Goal: Task Accomplishment & Management: Manage account settings

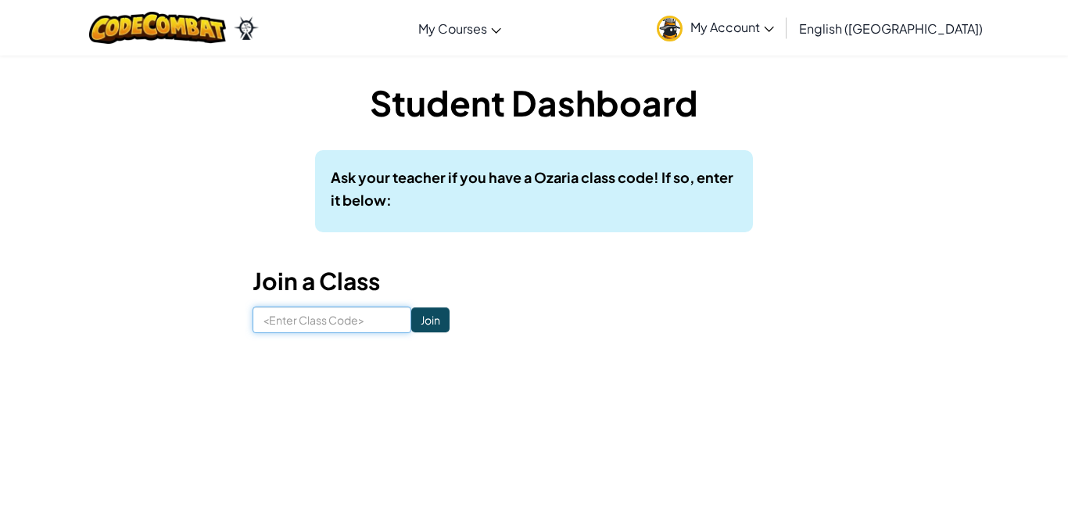
click at [322, 307] on input at bounding box center [332, 320] width 159 height 27
click at [430, 324] on input "Join" at bounding box center [430, 319] width 38 height 25
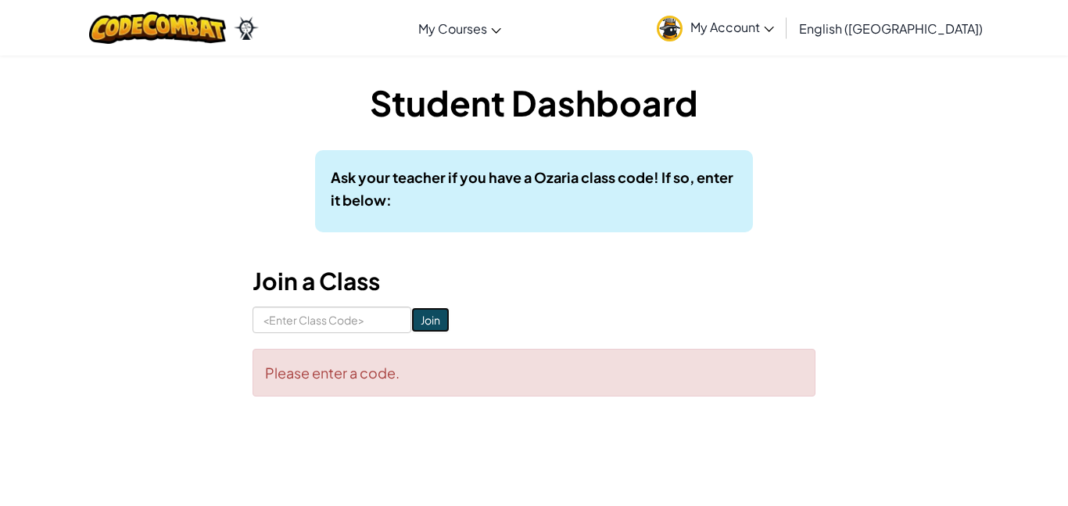
click at [434, 312] on input "Join" at bounding box center [430, 319] width 38 height 25
click at [444, 321] on input "Join" at bounding box center [430, 319] width 38 height 25
click at [445, 321] on input "Join" at bounding box center [430, 319] width 38 height 25
click at [774, 24] on span "My Account" at bounding box center [732, 27] width 84 height 16
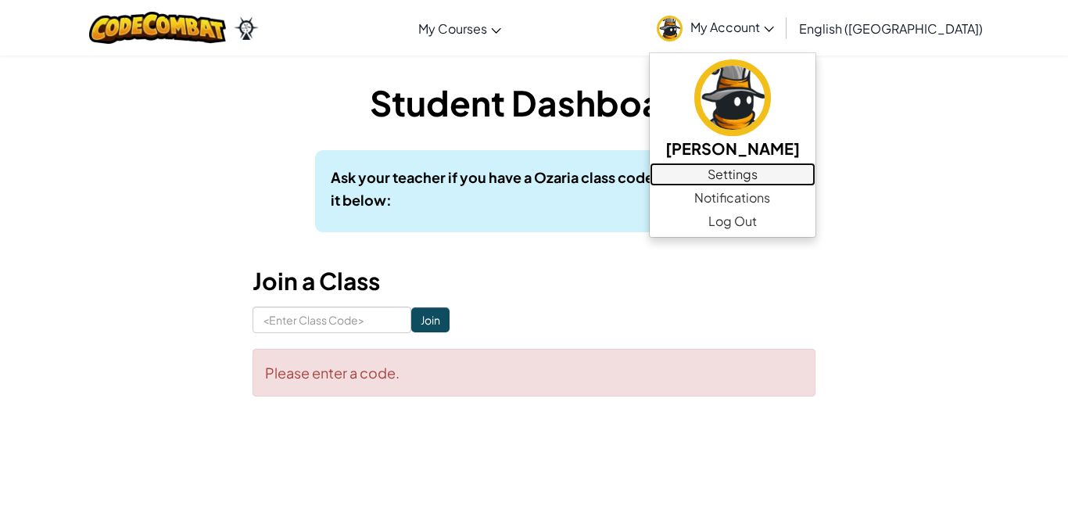
click at [816, 176] on link "Settings" at bounding box center [733, 174] width 166 height 23
